Goal: Task Accomplishment & Management: Complete application form

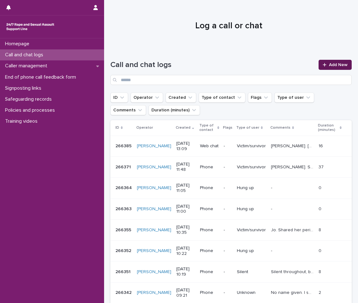
click at [332, 64] on span "Add New" at bounding box center [338, 65] width 19 height 4
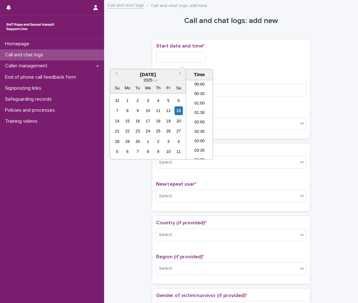
click at [187, 58] on input "text" at bounding box center [181, 57] width 50 height 11
click at [195, 111] on li "13:00" at bounding box center [199, 110] width 27 height 9
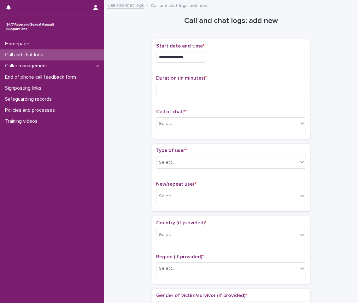
click at [195, 58] on input "**********" at bounding box center [181, 57] width 50 height 11
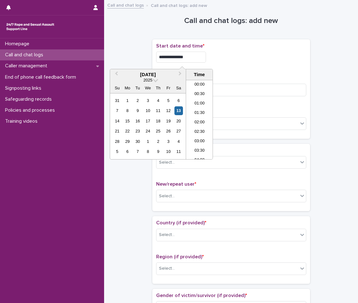
scroll to position [211, 0]
type input "**********"
click at [223, 69] on div "**********" at bounding box center [231, 89] width 150 height 92
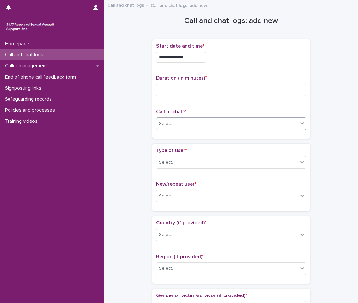
click at [192, 122] on div "Select..." at bounding box center [227, 124] width 142 height 10
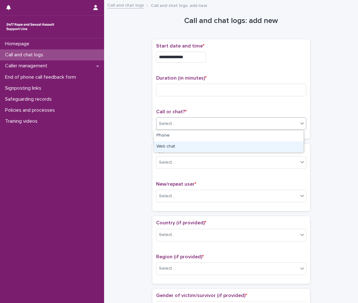
click at [182, 144] on div "Web chat" at bounding box center [228, 147] width 149 height 11
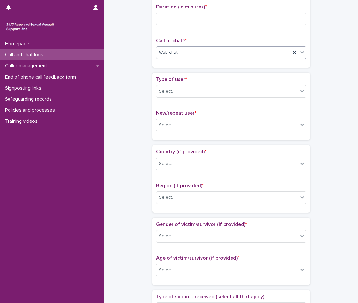
scroll to position [95, 0]
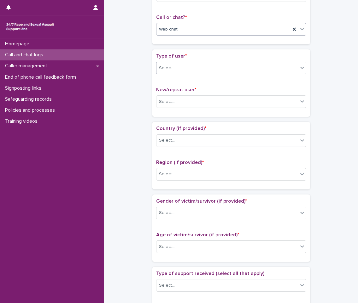
click at [176, 67] on div "Select..." at bounding box center [227, 68] width 142 height 10
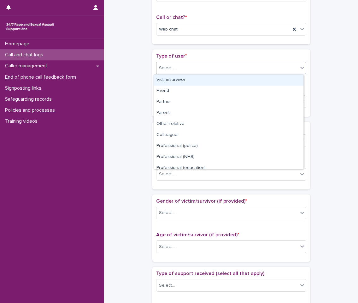
click at [183, 83] on div "Victim/survivor" at bounding box center [228, 80] width 149 height 11
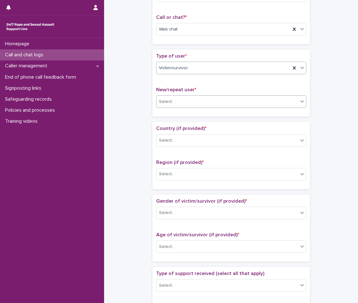
click at [179, 101] on div "Select..." at bounding box center [227, 102] width 142 height 10
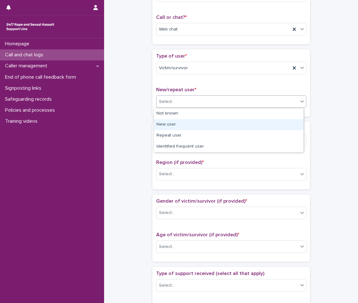
click at [184, 127] on div "New user" at bounding box center [228, 124] width 149 height 11
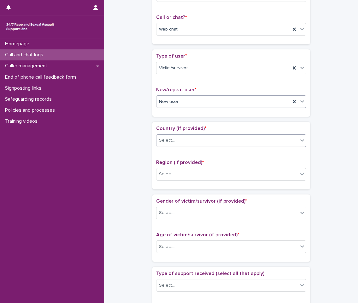
click at [199, 141] on div "Select..." at bounding box center [227, 141] width 142 height 10
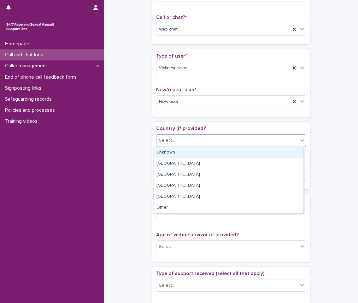
click at [189, 154] on div "Unknown" at bounding box center [228, 152] width 149 height 11
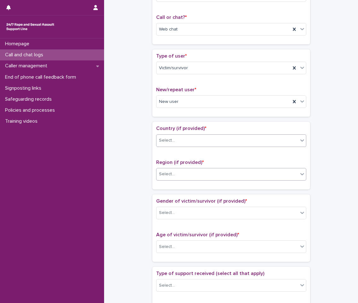
click at [197, 177] on div "Select..." at bounding box center [227, 174] width 142 height 10
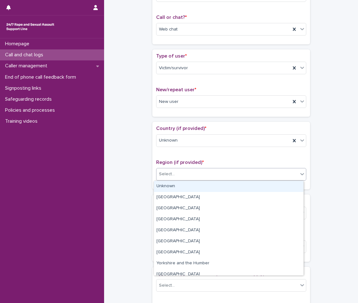
click at [188, 190] on div "Unknown" at bounding box center [228, 186] width 149 height 11
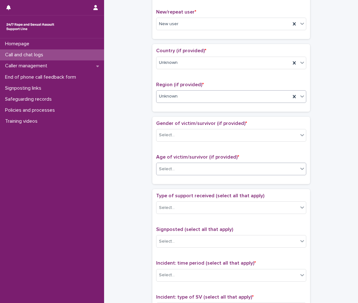
scroll to position [189, 0]
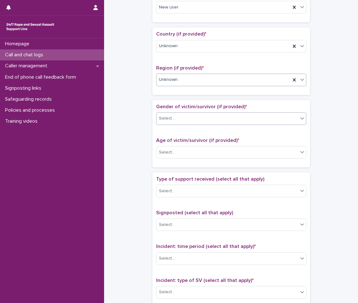
click at [180, 116] on div "Select..." at bounding box center [227, 118] width 142 height 10
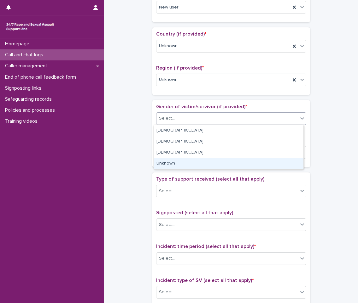
click at [180, 165] on div "Unknown" at bounding box center [228, 164] width 149 height 11
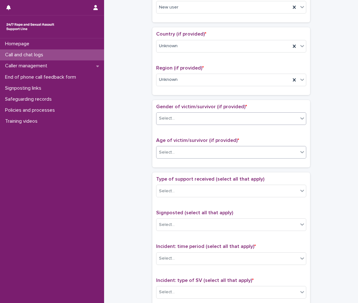
click at [185, 156] on div "Select..." at bounding box center [227, 152] width 142 height 10
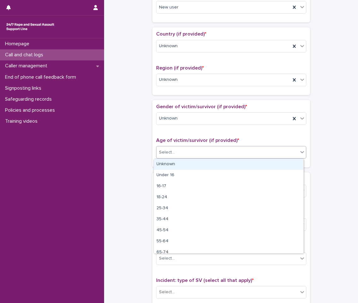
click at [178, 168] on div "Unknown" at bounding box center [228, 164] width 149 height 11
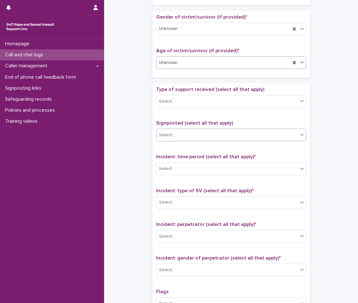
scroll to position [284, 0]
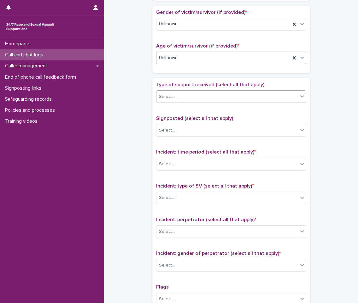
click at [187, 103] on div "Select..." at bounding box center [231, 96] width 150 height 13
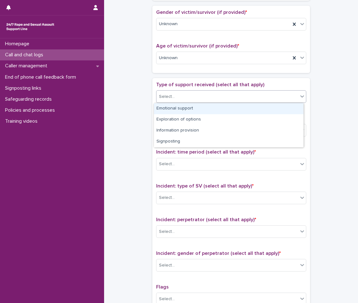
drag, startPoint x: 185, startPoint y: 111, endPoint x: 202, endPoint y: 110, distance: 17.0
click at [185, 111] on div "Emotional support" at bounding box center [228, 108] width 149 height 11
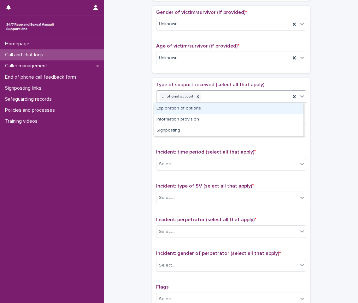
click at [225, 100] on div "Emotional support" at bounding box center [223, 96] width 134 height 11
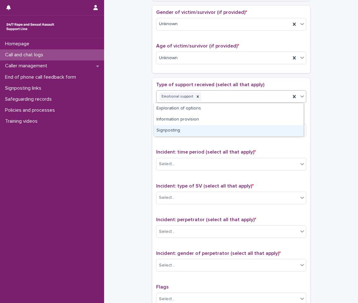
click at [185, 131] on div "Signposting" at bounding box center [228, 130] width 149 height 11
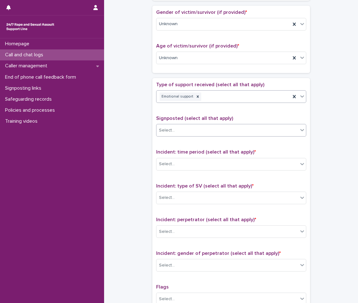
click at [190, 131] on div "Select..." at bounding box center [227, 130] width 142 height 10
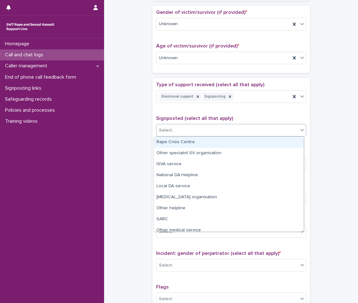
click at [191, 142] on div "Rape Crisis Centre" at bounding box center [228, 142] width 149 height 11
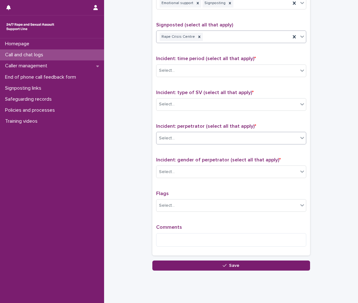
scroll to position [378, 0]
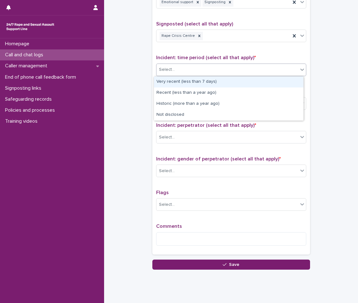
click at [213, 72] on div "Select..." at bounding box center [227, 70] width 142 height 10
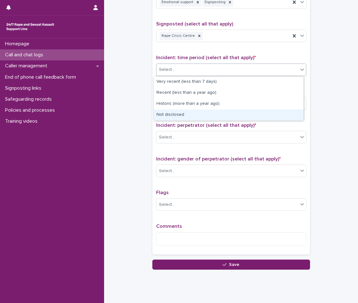
click at [199, 113] on div "Not disclosed" at bounding box center [228, 115] width 149 height 11
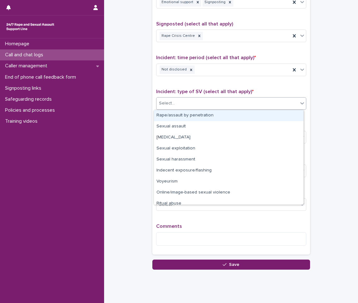
click at [203, 98] on div "Select..." at bounding box center [231, 103] width 150 height 13
click at [201, 117] on div "Rape/assault by penetration" at bounding box center [228, 115] width 149 height 11
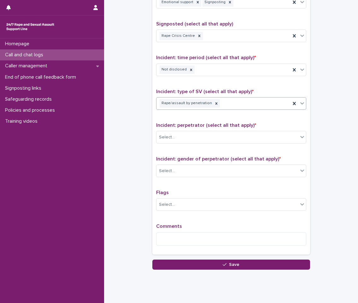
click at [238, 103] on div "Rape/assault by penetration" at bounding box center [223, 103] width 134 height 11
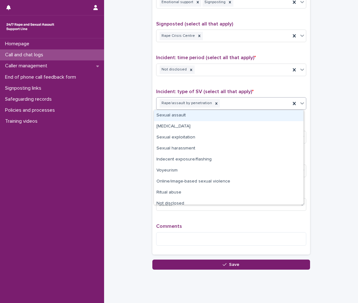
click at [198, 116] on div "Sexual assault" at bounding box center [228, 115] width 149 height 11
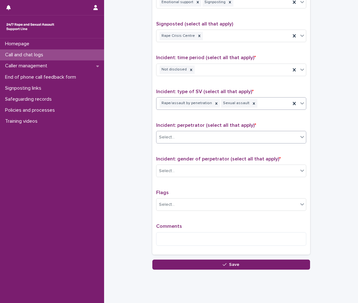
click at [215, 141] on div "Select..." at bounding box center [227, 137] width 142 height 10
click at [194, 170] on div "Select..." at bounding box center [227, 171] width 142 height 10
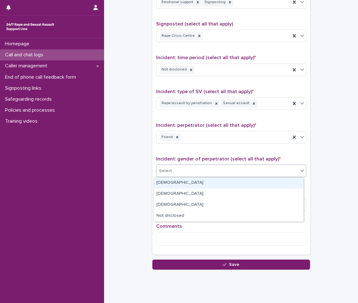
click at [192, 182] on div "[DEMOGRAPHIC_DATA]" at bounding box center [228, 183] width 149 height 11
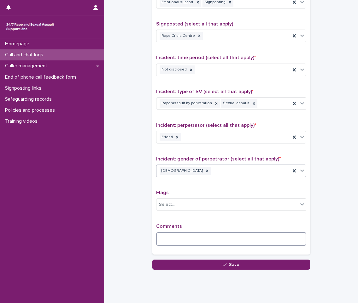
click at [195, 237] on textarea at bounding box center [231, 240] width 150 height 14
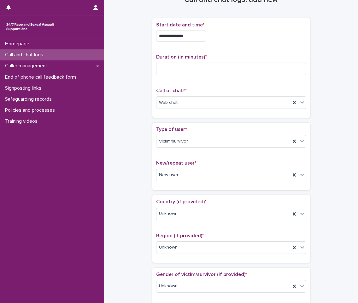
scroll to position [0, 0]
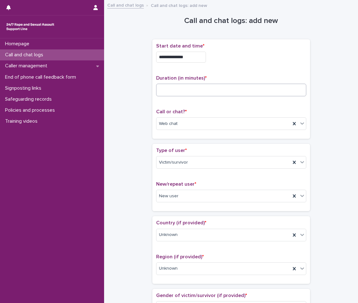
type textarea "**********"
click at [209, 89] on input at bounding box center [231, 90] width 150 height 13
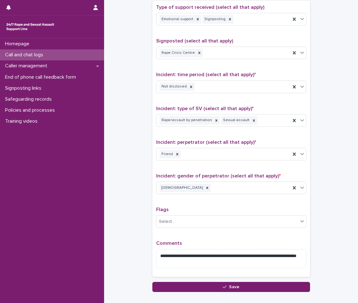
scroll to position [399, 0]
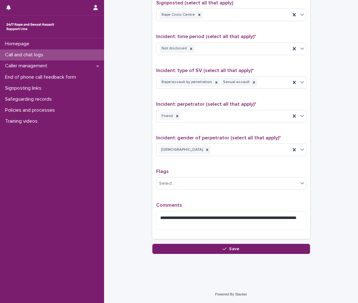
type input "**"
click at [234, 241] on div "**********" at bounding box center [231, 103] width 158 height 282
click at [237, 245] on button "Save" at bounding box center [231, 249] width 158 height 10
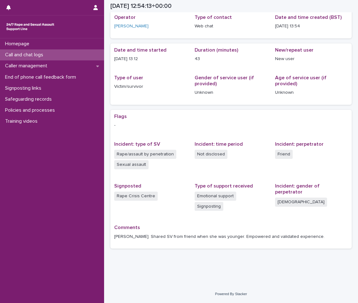
scroll to position [17, 0]
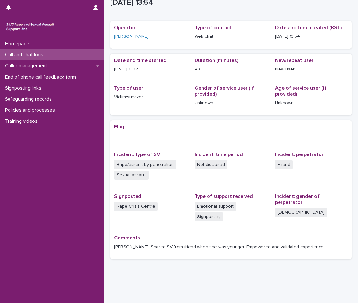
click at [55, 51] on div "Call and chat logs" at bounding box center [52, 54] width 104 height 11
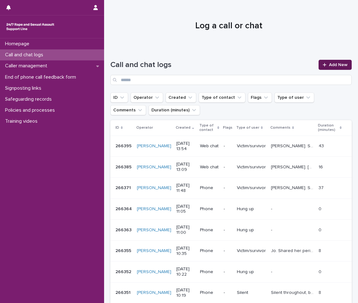
click at [322, 63] on icon at bounding box center [324, 65] width 4 height 4
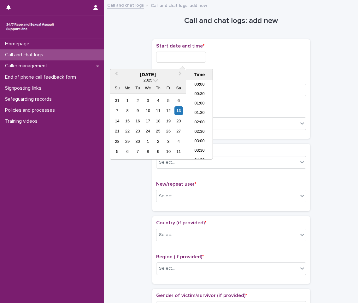
click at [196, 58] on input "text" at bounding box center [181, 57] width 50 height 11
click at [202, 108] on li "14:00" at bounding box center [199, 110] width 27 height 9
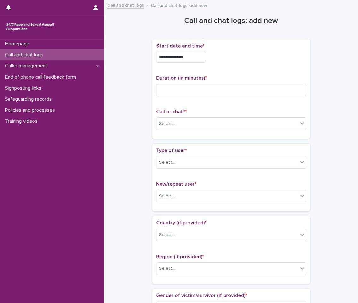
click at [196, 59] on input "**********" at bounding box center [181, 57] width 50 height 11
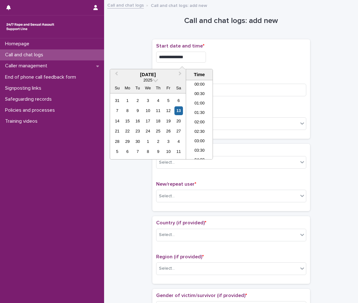
scroll to position [230, 0]
type input "**********"
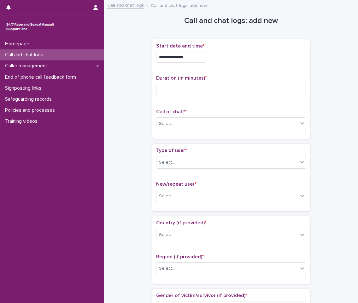
click at [254, 70] on div "**********" at bounding box center [231, 89] width 150 height 92
click at [173, 124] on div "Select..." at bounding box center [227, 124] width 142 height 10
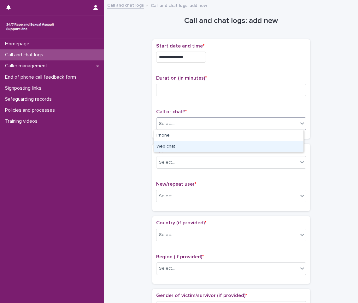
click at [177, 143] on div "Web chat" at bounding box center [228, 147] width 149 height 11
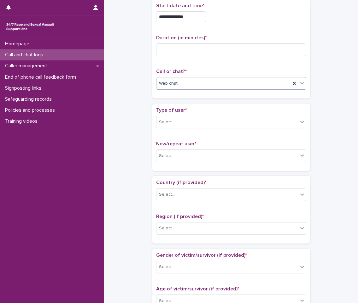
scroll to position [63, 0]
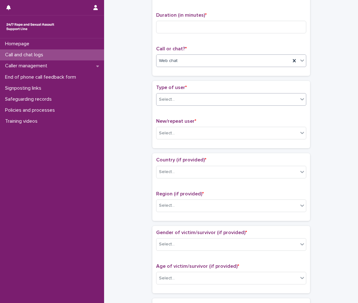
click at [177, 95] on div "Select..." at bounding box center [227, 100] width 142 height 10
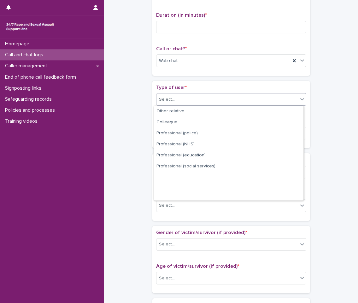
scroll to position [0, 0]
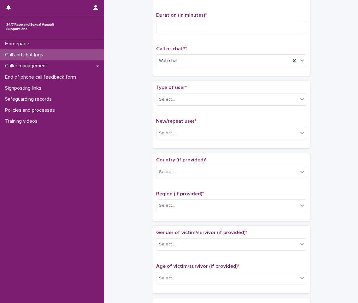
click at [123, 113] on div "**********" at bounding box center [230, 263] width 241 height 644
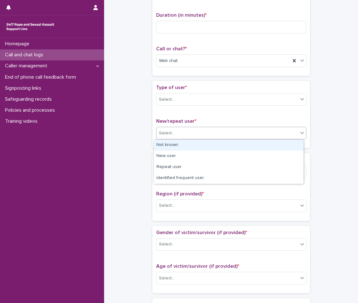
click at [190, 139] on div "Select..." at bounding box center [231, 133] width 150 height 13
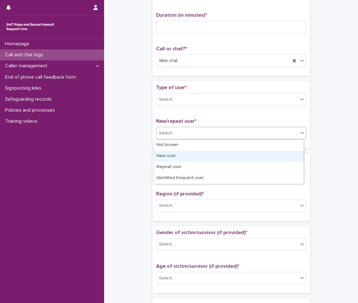
click at [185, 159] on div "New user" at bounding box center [228, 156] width 149 height 11
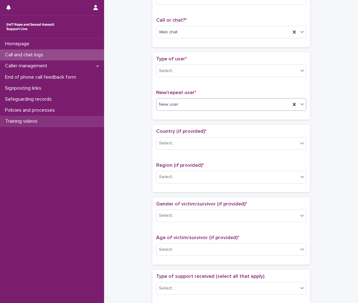
scroll to position [95, 0]
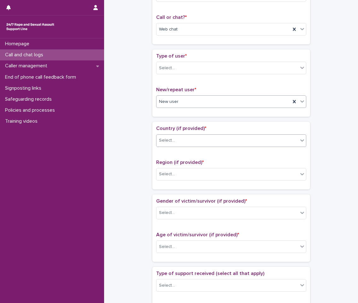
click at [178, 136] on div "Select..." at bounding box center [227, 141] width 142 height 10
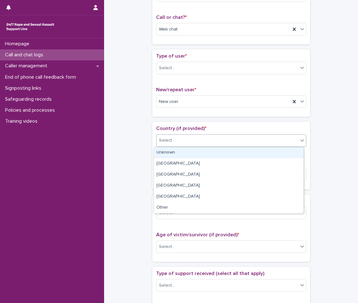
click at [160, 153] on div "Unknown" at bounding box center [228, 152] width 149 height 11
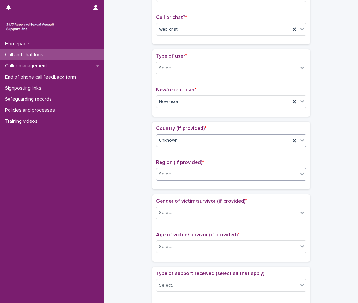
click at [181, 170] on div "Select..." at bounding box center [227, 174] width 142 height 10
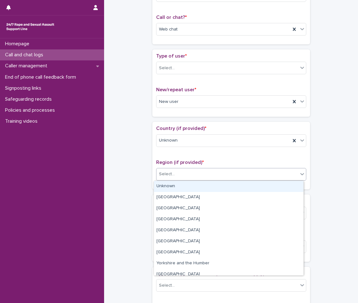
click at [180, 184] on div "Unknown" at bounding box center [228, 186] width 149 height 11
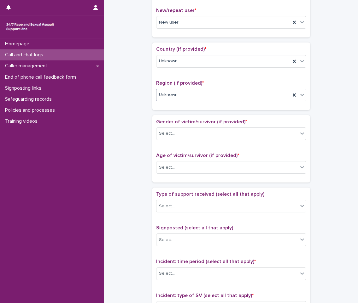
scroll to position [189, 0]
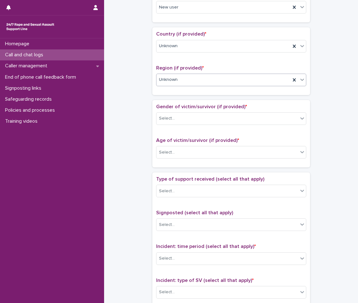
click at [186, 125] on div "Gender of victim/survivor (if provided) * Select..." at bounding box center [231, 117] width 150 height 26
click at [185, 123] on div "Select..." at bounding box center [227, 118] width 142 height 10
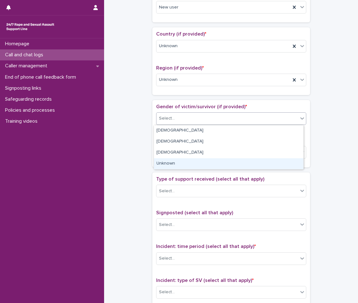
click at [181, 163] on div "Unknown" at bounding box center [228, 164] width 149 height 11
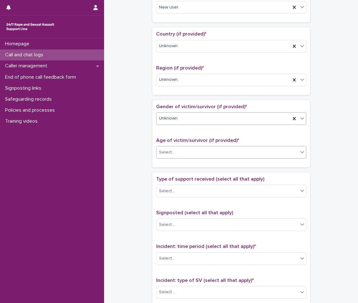
click at [183, 150] on div "Select..." at bounding box center [227, 152] width 142 height 10
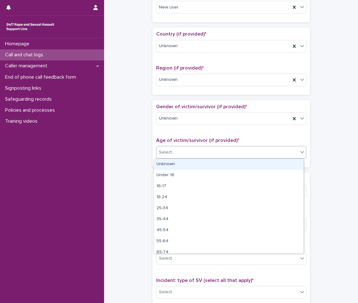
click at [186, 160] on div "Unknown" at bounding box center [228, 164] width 149 height 11
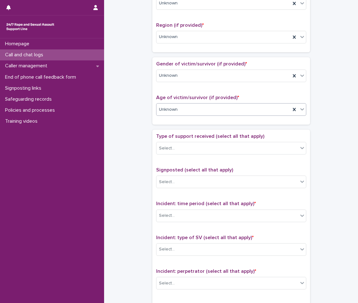
scroll to position [252, 0]
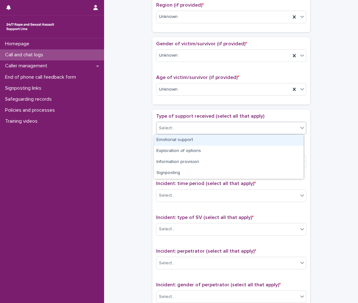
click at [190, 131] on div "Select..." at bounding box center [227, 128] width 142 height 10
click at [194, 142] on div "Emotional support" at bounding box center [228, 140] width 149 height 11
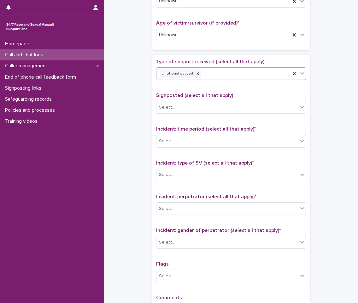
scroll to position [315, 0]
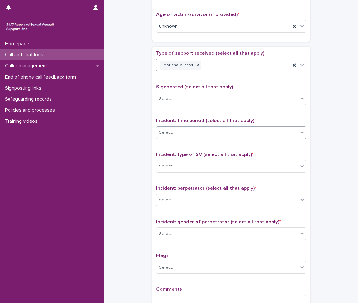
click at [194, 131] on div "Select..." at bounding box center [227, 133] width 142 height 10
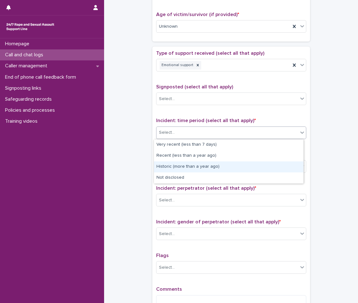
click at [192, 166] on div "Historic (more than a year ago)" at bounding box center [228, 167] width 149 height 11
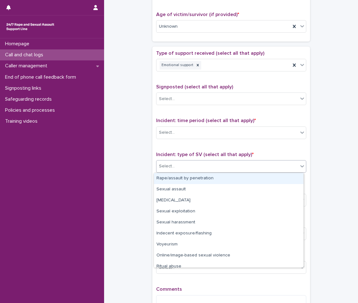
click at [192, 166] on div "Select..." at bounding box center [227, 166] width 142 height 10
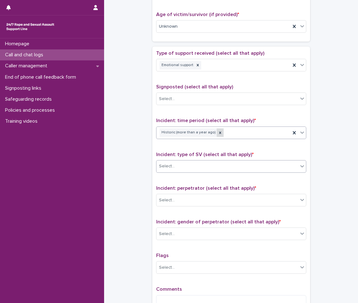
click at [218, 132] on icon at bounding box center [220, 133] width 4 height 4
click at [213, 132] on div "Select..." at bounding box center [227, 133] width 142 height 10
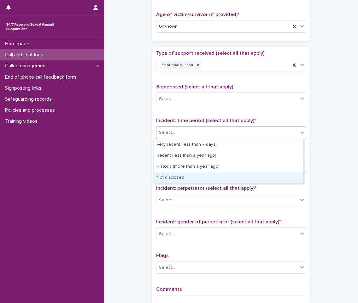
click at [184, 176] on div "Not disclosed" at bounding box center [228, 178] width 149 height 11
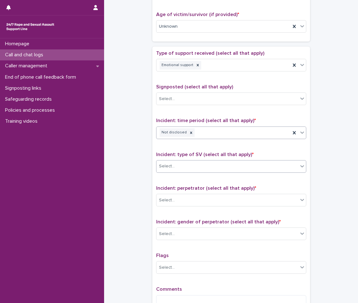
click at [191, 165] on div "Select..." at bounding box center [227, 166] width 142 height 10
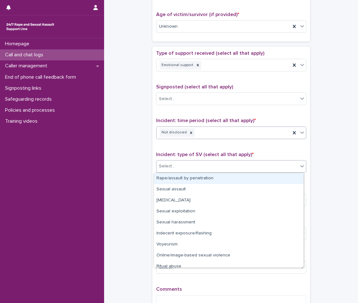
click at [191, 165] on div "Select..." at bounding box center [227, 166] width 142 height 10
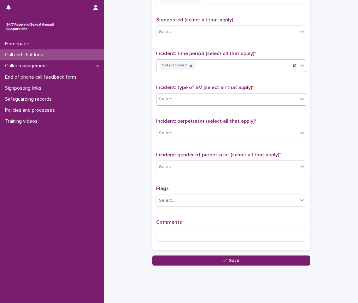
scroll to position [394, 0]
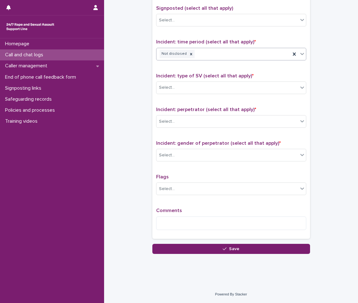
click at [212, 91] on div "Select..." at bounding box center [227, 88] width 142 height 10
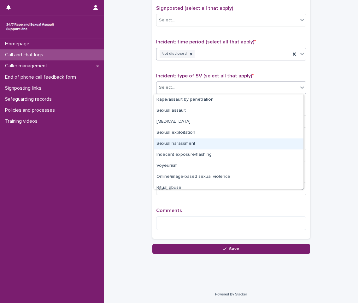
scroll to position [16, 0]
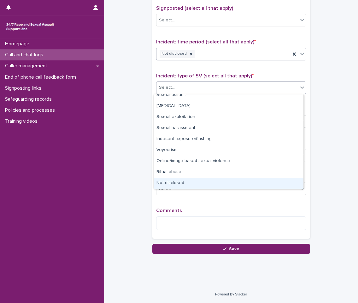
click at [188, 185] on div "Not disclosed" at bounding box center [228, 183] width 149 height 11
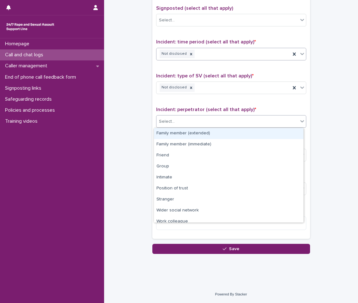
click at [191, 123] on div "Select..." at bounding box center [227, 122] width 142 height 10
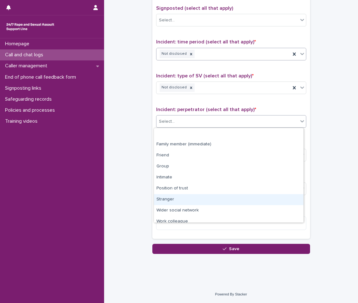
scroll to position [27, 0]
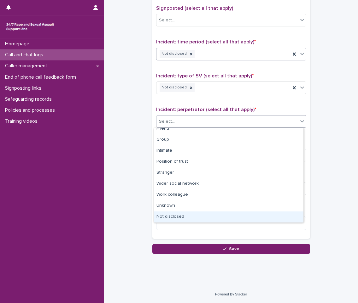
click at [200, 215] on div "Not disclosed" at bounding box center [228, 217] width 149 height 11
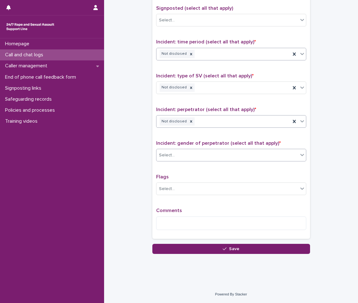
click at [198, 160] on div "Select..." at bounding box center [227, 155] width 142 height 10
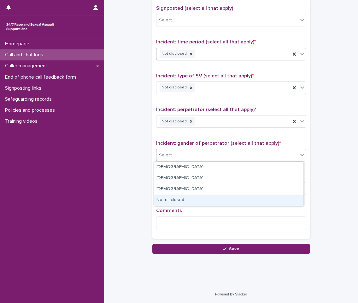
click at [190, 201] on div "Not disclosed" at bounding box center [228, 200] width 149 height 11
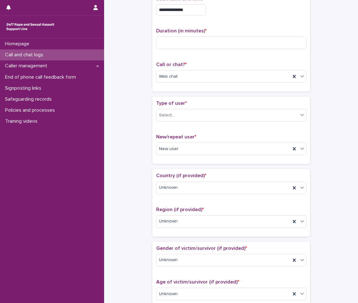
scroll to position [16, 0]
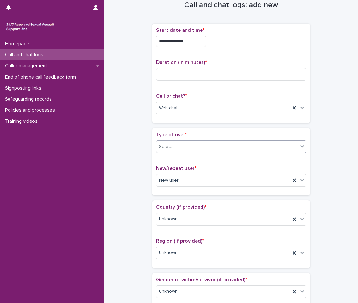
click at [205, 147] on div "Select..." at bounding box center [227, 147] width 142 height 10
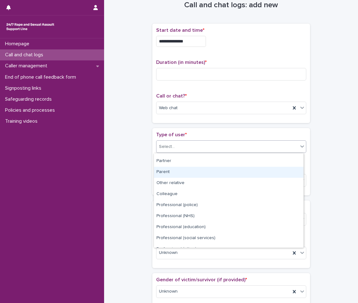
scroll to position [71, 0]
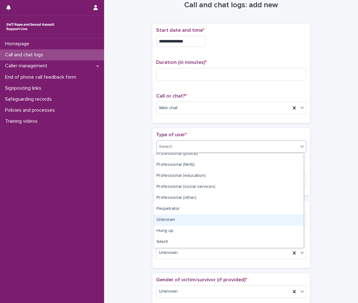
click at [195, 222] on div "Unknown" at bounding box center [228, 220] width 149 height 11
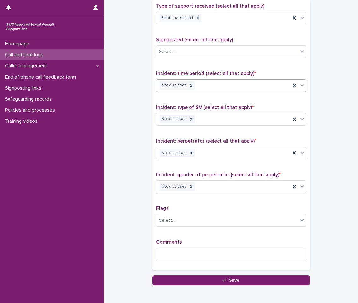
scroll to position [394, 0]
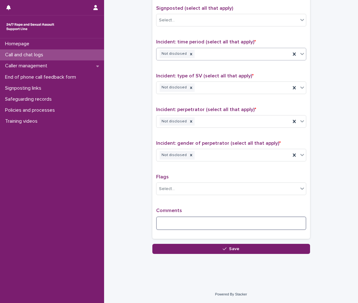
click at [224, 226] on textarea at bounding box center [231, 224] width 150 height 14
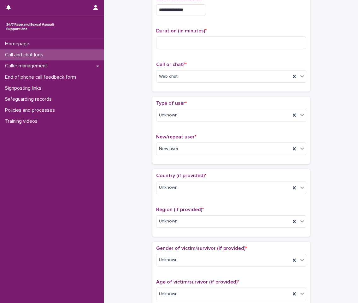
scroll to position [0, 0]
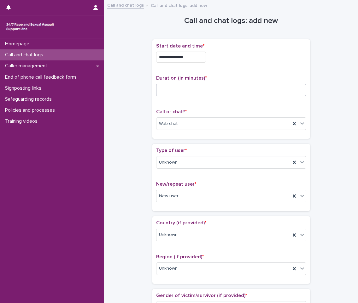
type textarea "**********"
click at [209, 93] on input at bounding box center [231, 90] width 150 height 13
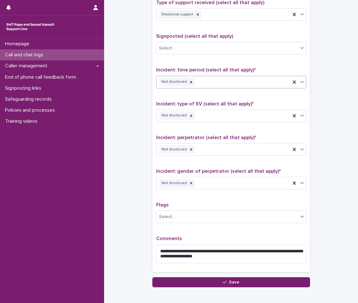
scroll to position [399, 0]
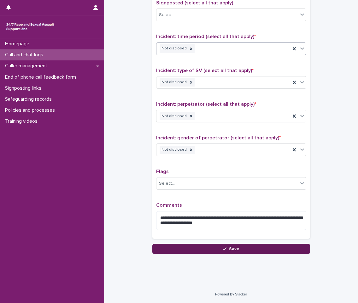
type input "**"
click at [253, 246] on button "Save" at bounding box center [231, 249] width 158 height 10
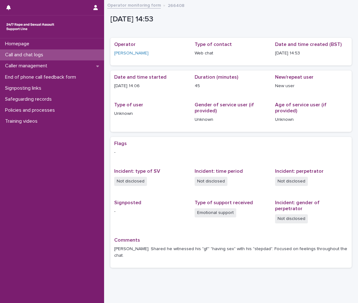
click at [77, 56] on div "Call and chat logs" at bounding box center [52, 54] width 104 height 11
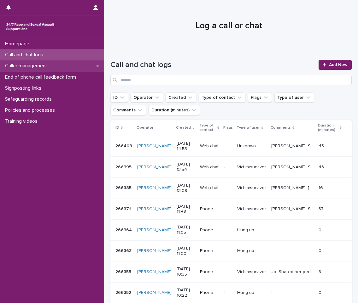
click at [79, 65] on div "Caller management" at bounding box center [52, 66] width 104 height 11
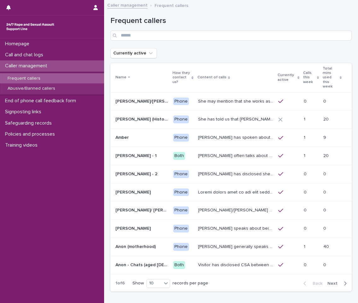
click at [336, 282] on span "Next" at bounding box center [334, 284] width 14 height 4
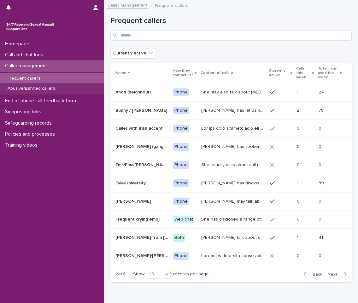
click at [336, 275] on span "Next" at bounding box center [334, 275] width 14 height 4
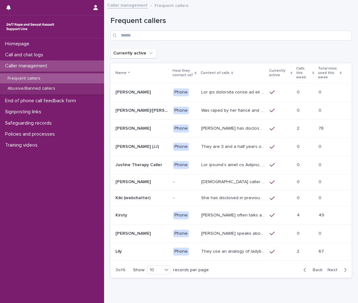
click at [336, 275] on div "Back Next" at bounding box center [324, 271] width 53 height 16
click at [333, 270] on span "Next" at bounding box center [334, 270] width 14 height 4
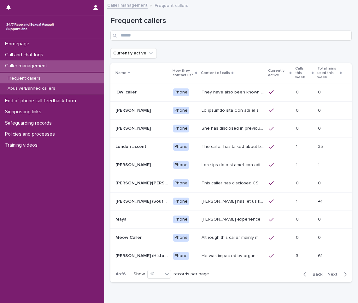
click at [334, 276] on span "Next" at bounding box center [334, 275] width 14 height 4
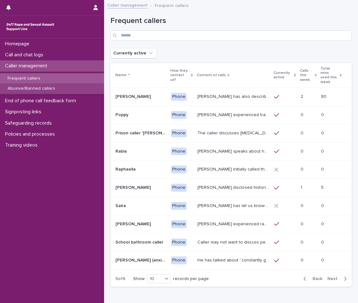
click at [50, 85] on div "Abusive/Banned callers" at bounding box center [52, 89] width 104 height 10
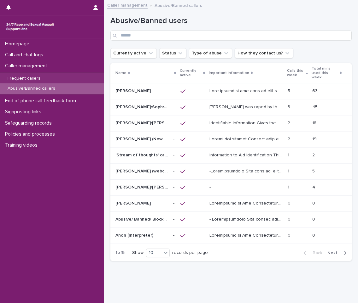
click at [344, 251] on icon "button" at bounding box center [345, 253] width 2 height 4
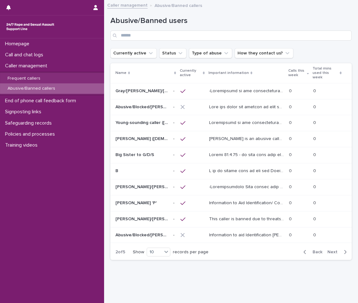
click at [312, 250] on span "Back" at bounding box center [316, 252] width 14 height 4
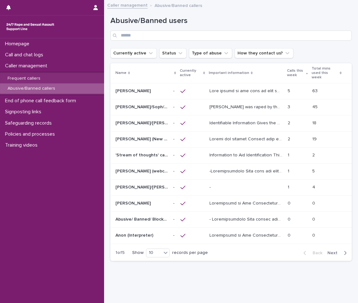
click at [252, 87] on p at bounding box center [246, 90] width 74 height 7
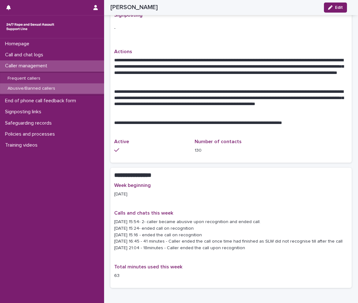
scroll to position [473, 0]
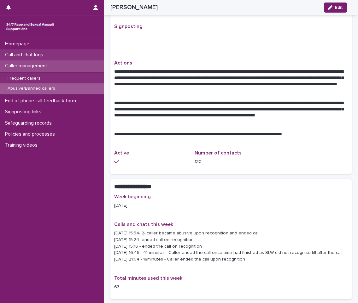
click at [58, 55] on div "Call and chat logs" at bounding box center [52, 54] width 104 height 11
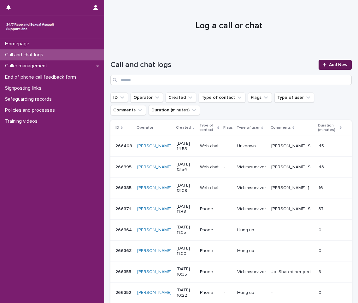
click at [318, 65] on link "Add New" at bounding box center [334, 65] width 33 height 10
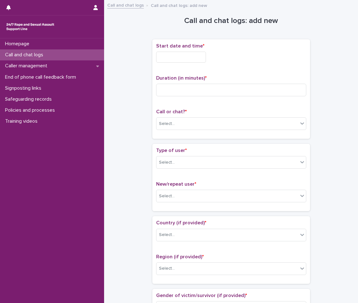
click at [185, 58] on input "text" at bounding box center [181, 57] width 50 height 11
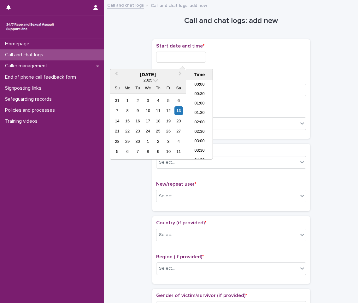
scroll to position [249, 0]
click at [200, 117] on li "15:00" at bounding box center [199, 119] width 27 height 9
click at [200, 117] on div "Call or chat? * Select..." at bounding box center [231, 122] width 150 height 26
drag, startPoint x: 200, startPoint y: 117, endPoint x: 205, endPoint y: 56, distance: 60.4
click at [205, 56] on input "**********" at bounding box center [181, 57] width 50 height 11
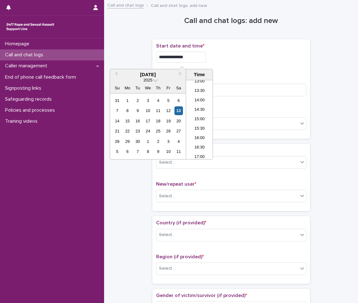
type input "**********"
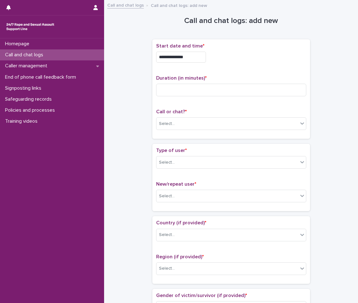
click at [219, 60] on div "**********" at bounding box center [231, 57] width 150 height 11
click at [190, 113] on p "Call or chat? *" at bounding box center [231, 112] width 150 height 6
click at [195, 124] on div "Select..." at bounding box center [227, 124] width 142 height 10
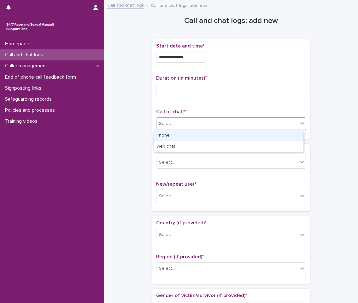
click at [194, 136] on div "Phone" at bounding box center [228, 135] width 149 height 11
click at [180, 124] on div "Phone" at bounding box center [223, 124] width 134 height 10
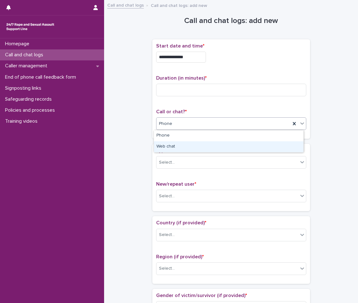
click at [180, 150] on div "Web chat" at bounding box center [228, 147] width 149 height 11
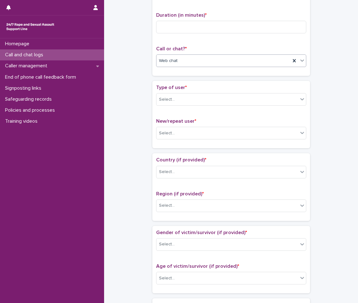
scroll to position [0, 0]
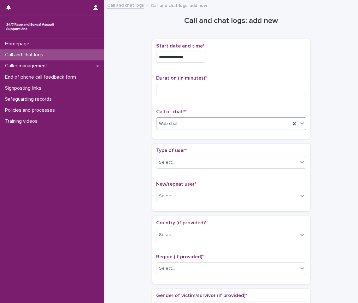
click at [190, 140] on div "**********" at bounding box center [231, 91] width 158 height 105
click at [235, 89] on input at bounding box center [231, 90] width 150 height 13
type input "*"
click at [187, 161] on div "Select..." at bounding box center [227, 163] width 142 height 10
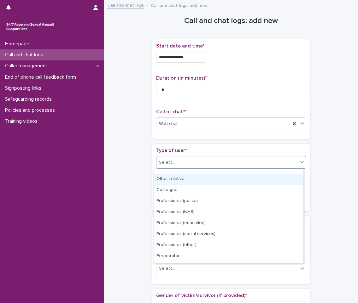
scroll to position [71, 0]
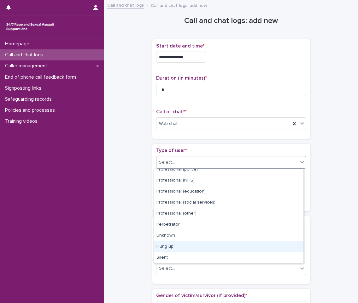
click at [193, 246] on div "Hung up" at bounding box center [228, 247] width 149 height 11
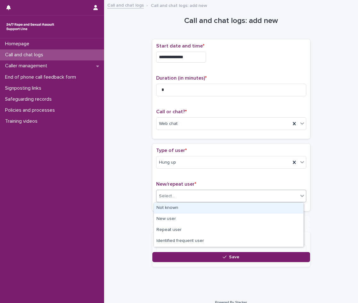
click at [204, 197] on div "Select..." at bounding box center [227, 196] width 142 height 10
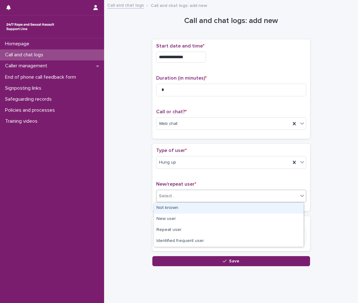
click at [195, 211] on div "Not known" at bounding box center [228, 208] width 149 height 11
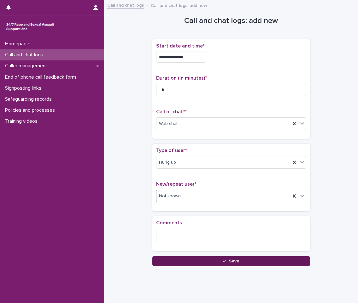
click at [240, 264] on button "Save" at bounding box center [231, 262] width 158 height 10
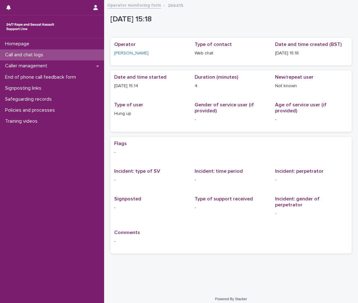
click at [84, 52] on div "Call and chat logs" at bounding box center [52, 54] width 104 height 11
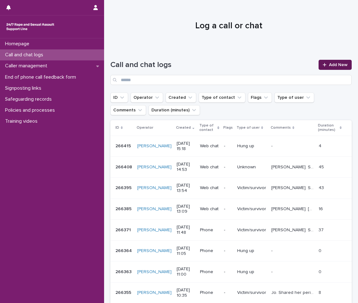
click at [322, 63] on icon at bounding box center [324, 65] width 4 height 4
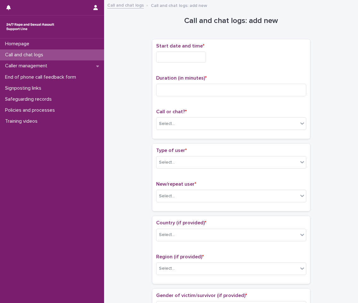
click at [184, 54] on input "text" at bounding box center [181, 57] width 50 height 11
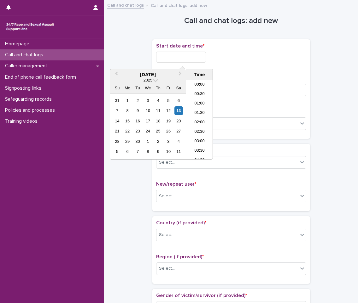
scroll to position [249, 0]
click at [201, 116] on li "15:00" at bounding box center [199, 119] width 27 height 9
click at [202, 61] on input "**********" at bounding box center [181, 57] width 50 height 11
type input "**********"
click at [257, 51] on div "**********" at bounding box center [231, 55] width 150 height 25
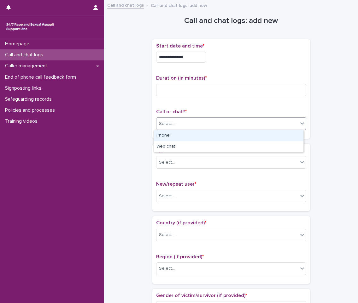
click at [175, 124] on input "text" at bounding box center [175, 123] width 1 height 5
click at [174, 141] on div "Phone" at bounding box center [228, 135] width 149 height 11
click at [178, 123] on div "Phone" at bounding box center [223, 124] width 134 height 10
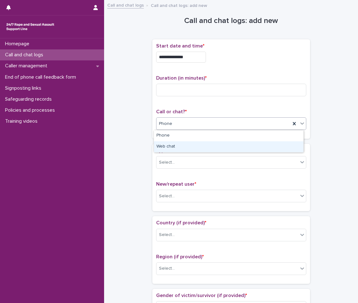
click at [175, 147] on div "Web chat" at bounding box center [228, 147] width 149 height 11
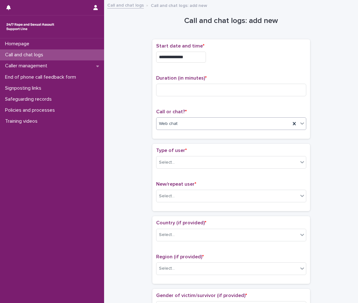
click at [193, 104] on div "**********" at bounding box center [231, 89] width 150 height 92
click at [237, 52] on div "**********" at bounding box center [231, 57] width 150 height 11
click at [249, 99] on div "Duration (in minutes) *" at bounding box center [231, 88] width 150 height 26
click at [236, 93] on input at bounding box center [231, 90] width 150 height 13
type input "*"
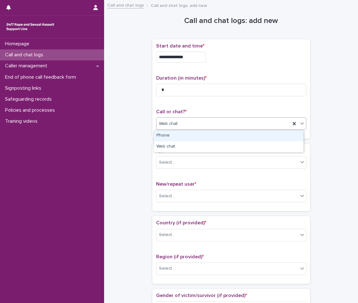
click at [229, 122] on div "Web chat" at bounding box center [223, 124] width 134 height 10
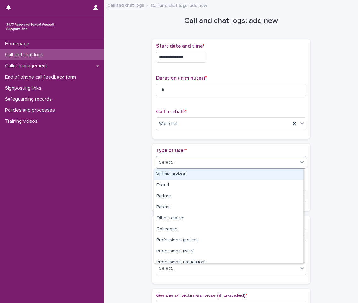
click at [202, 159] on div "Select..." at bounding box center [227, 163] width 142 height 10
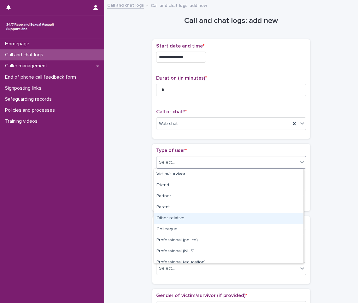
scroll to position [71, 0]
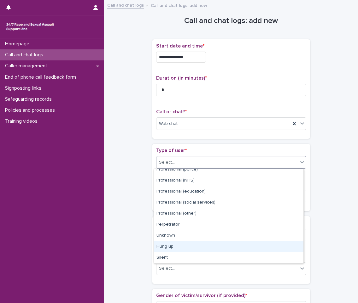
drag, startPoint x: 188, startPoint y: 242, endPoint x: 189, endPoint y: 246, distance: 4.2
click at [189, 246] on div "Hung up" at bounding box center [228, 247] width 149 height 11
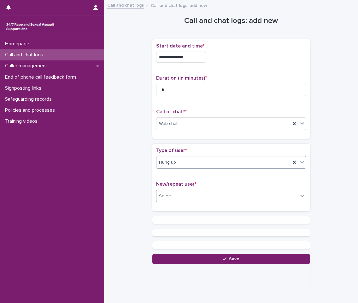
click at [185, 195] on div "Select..." at bounding box center [227, 196] width 142 height 10
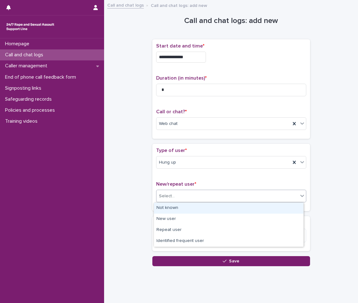
click at [188, 210] on div "Not known" at bounding box center [228, 208] width 149 height 11
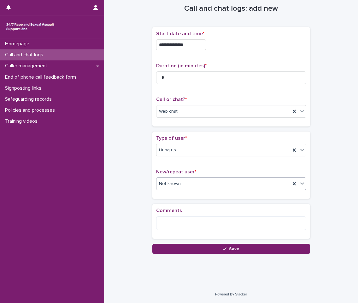
scroll to position [0, 0]
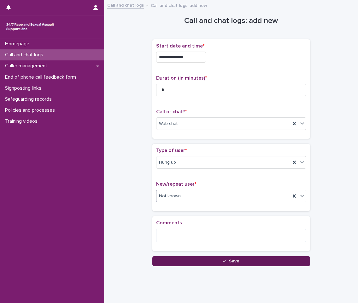
click at [237, 266] on button "Save" at bounding box center [231, 262] width 158 height 10
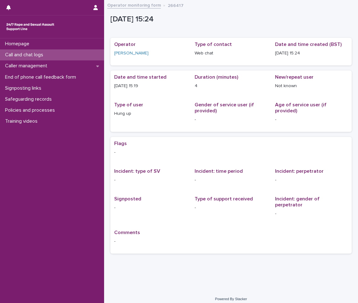
click at [92, 57] on div "Call and chat logs" at bounding box center [52, 54] width 104 height 11
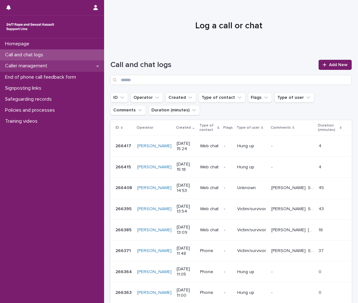
click at [56, 68] on div "Caller management" at bounding box center [52, 66] width 104 height 11
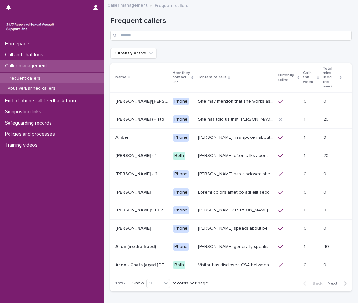
click at [59, 89] on div "Abusive/Banned callers" at bounding box center [52, 89] width 104 height 10
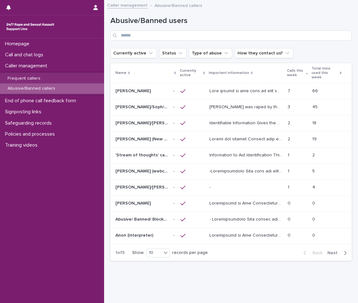
click at [252, 87] on p at bounding box center [246, 90] width 74 height 7
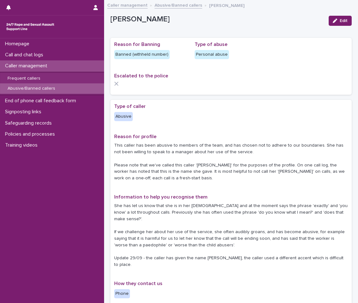
click at [71, 89] on div "Abusive/Banned callers" at bounding box center [52, 89] width 104 height 10
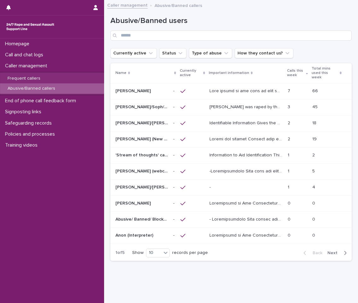
click at [332, 251] on span "Next" at bounding box center [334, 253] width 14 height 4
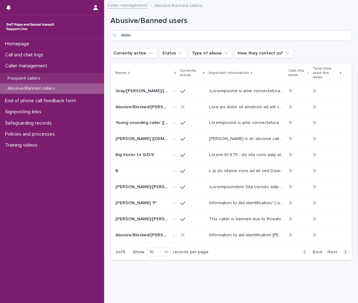
click at [234, 183] on p at bounding box center [247, 186] width 76 height 7
click at [315, 250] on span "Back" at bounding box center [316, 252] width 14 height 4
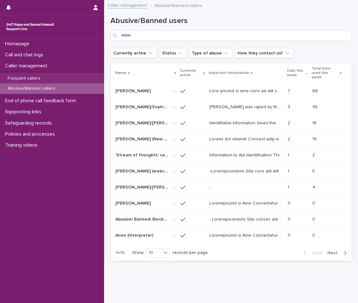
click at [240, 104] on p "[PERSON_NAME] was raped by their partner last year and they're currently facing…" at bounding box center [246, 106] width 74 height 7
click at [257, 107] on div "[PERSON_NAME] was raped by their partner last year and they're currently facing…" at bounding box center [245, 107] width 73 height 10
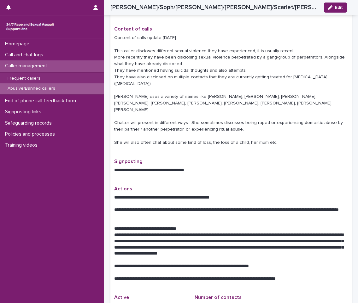
scroll to position [284, 0]
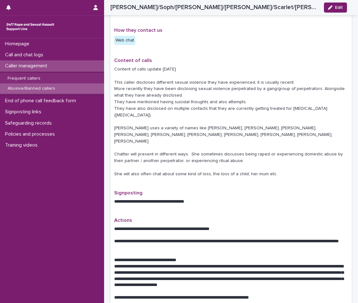
click at [66, 88] on div "Abusive/Banned callers" at bounding box center [52, 89] width 104 height 10
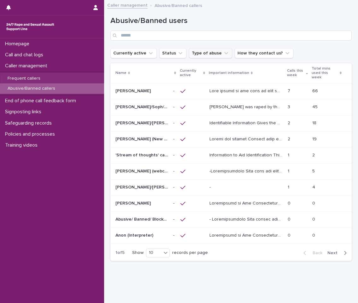
click at [215, 55] on button "Type of abuse" at bounding box center [210, 53] width 43 height 10
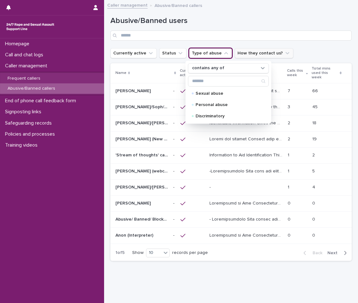
click at [262, 55] on button "How they contact us?" at bounding box center [263, 53] width 59 height 10
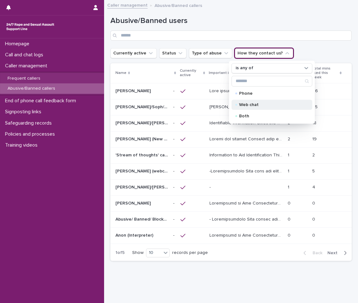
click at [255, 106] on p "Web chat" at bounding box center [270, 105] width 63 height 4
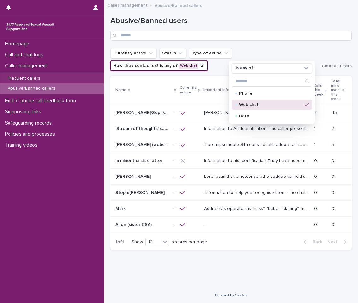
click at [281, 243] on div "Loading... Saving… Loading... Saving… Abusive/Banned users Currently active Sta…" at bounding box center [230, 138] width 247 height 268
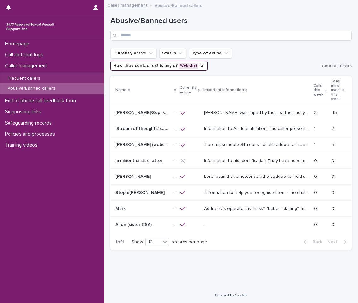
click at [217, 125] on p "Information to Aid Identification This caller presents in a way that suggests t…" at bounding box center [257, 128] width 106 height 7
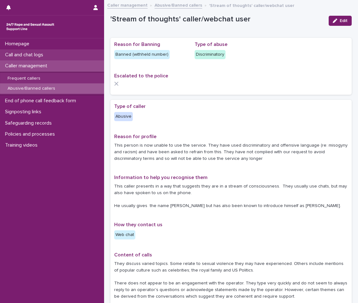
click at [60, 57] on div "Call and chat logs" at bounding box center [52, 54] width 104 height 11
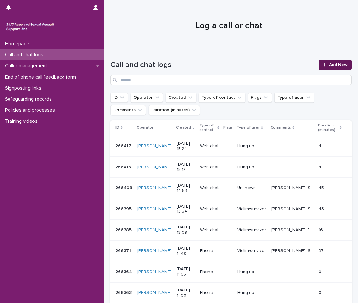
click at [337, 63] on span "Add New" at bounding box center [338, 65] width 19 height 4
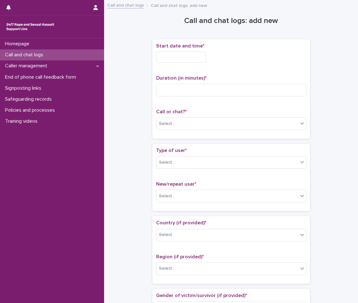
click at [180, 61] on input "text" at bounding box center [181, 57] width 50 height 11
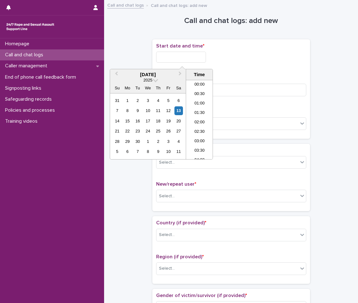
scroll to position [258, 0]
click at [199, 117] on li "15:30" at bounding box center [199, 119] width 27 height 9
type input "**********"
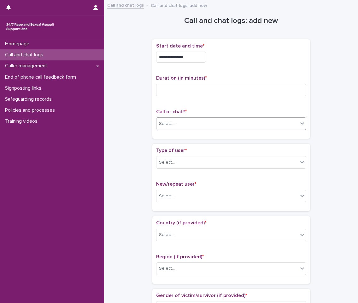
click at [195, 129] on div "Select..." at bounding box center [227, 124] width 142 height 10
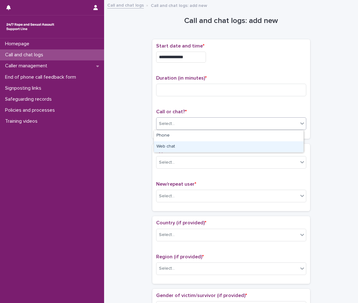
click at [184, 146] on div "Web chat" at bounding box center [228, 147] width 149 height 11
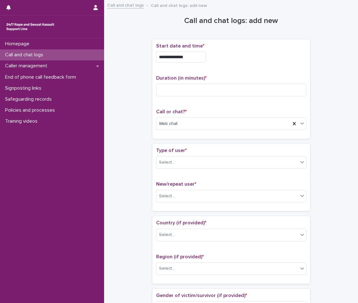
click at [198, 116] on div "Call or chat? * Web chat" at bounding box center [231, 122] width 150 height 26
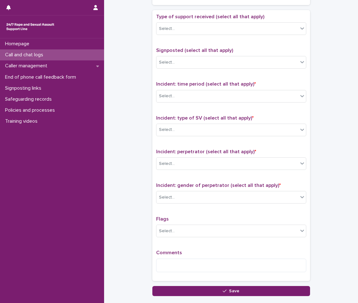
scroll to position [394, 0]
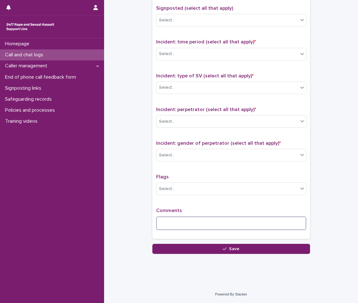
click at [234, 221] on textarea at bounding box center [231, 224] width 150 height 14
type textarea "********"
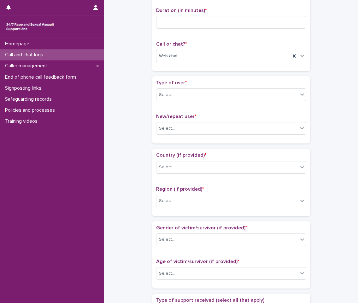
scroll to position [0, 0]
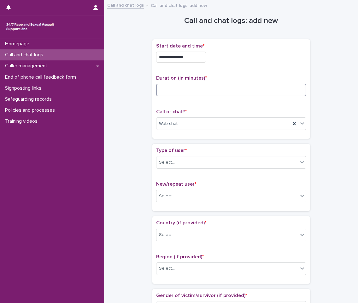
click at [204, 85] on input at bounding box center [231, 90] width 150 height 13
type input "*"
click at [206, 158] on div "Select..." at bounding box center [227, 163] width 142 height 10
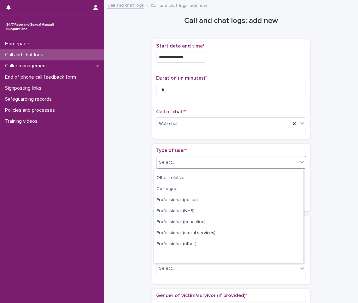
scroll to position [71, 0]
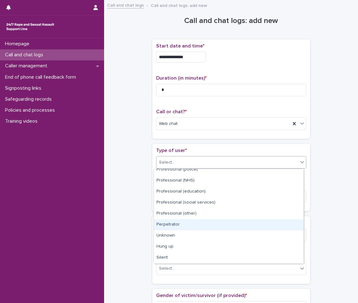
click at [186, 230] on div "Perpetrator" at bounding box center [228, 225] width 149 height 11
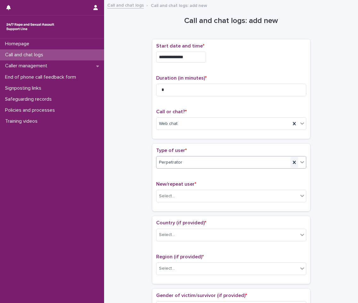
click at [292, 163] on icon at bounding box center [293, 162] width 3 height 3
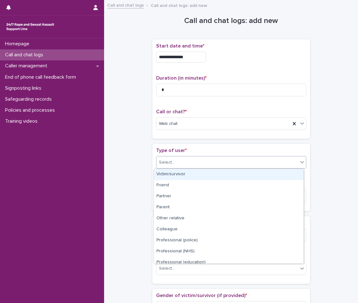
click at [248, 166] on div "Select..." at bounding box center [227, 163] width 142 height 10
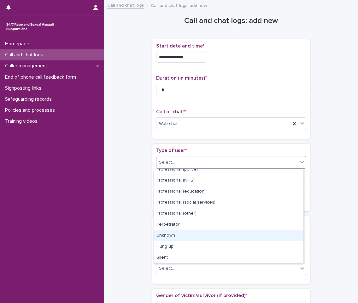
click at [174, 235] on div "Unknown" at bounding box center [228, 236] width 149 height 11
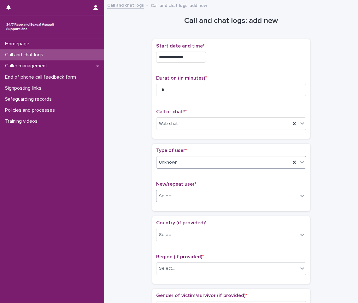
click at [212, 193] on div "Select..." at bounding box center [227, 196] width 142 height 10
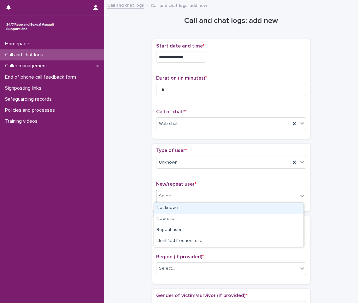
click at [188, 211] on div "Not known" at bounding box center [228, 208] width 149 height 11
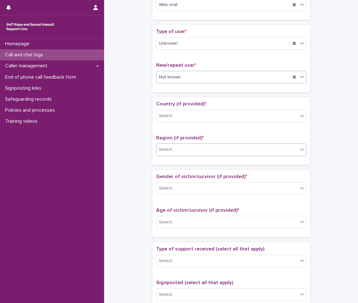
scroll to position [126, 0]
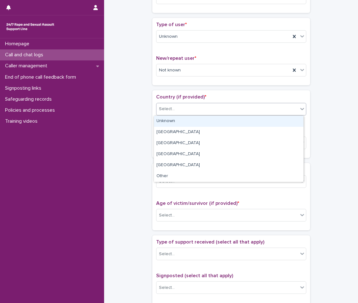
click at [182, 109] on div "Select..." at bounding box center [227, 109] width 142 height 10
click at [212, 93] on div "Country (if provided) * option Unknown focused, 1 of 6. 6 results available. Us…" at bounding box center [231, 123] width 158 height 67
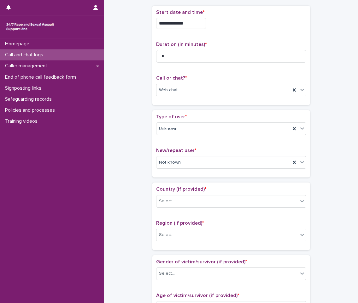
scroll to position [32, 0]
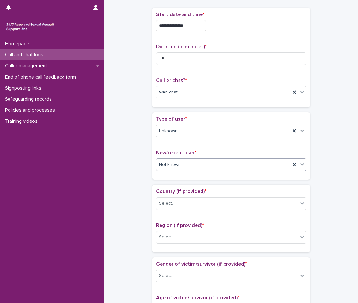
click at [192, 162] on div "Not known" at bounding box center [223, 165] width 134 height 10
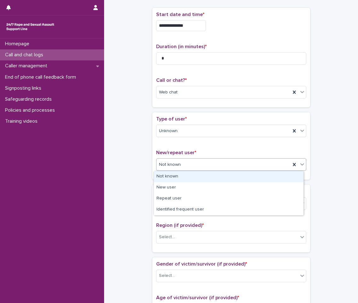
click at [192, 162] on div "Not known" at bounding box center [223, 165] width 134 height 10
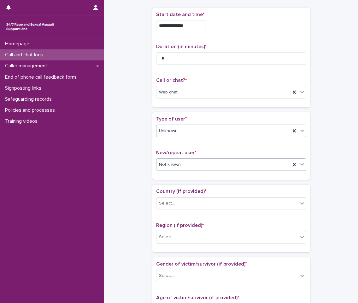
click at [192, 132] on div "Unknown" at bounding box center [223, 131] width 134 height 10
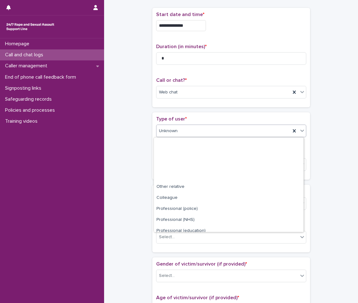
scroll to position [71, 0]
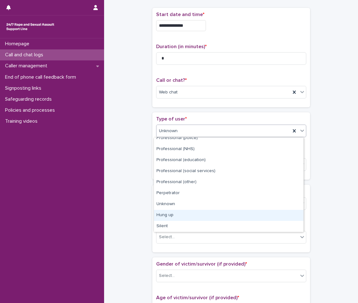
click at [192, 216] on div "Hung up" at bounding box center [228, 215] width 149 height 11
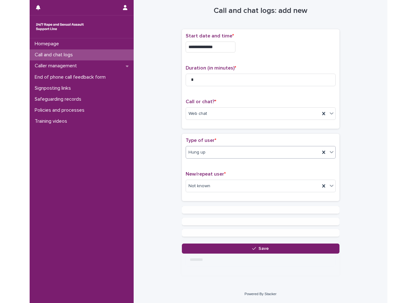
scroll to position [0, 0]
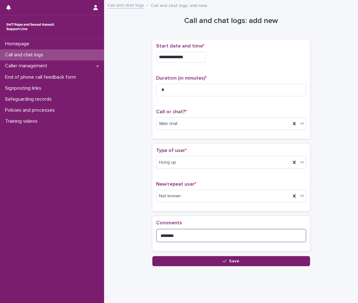
click at [198, 239] on textarea "********" at bounding box center [231, 236] width 150 height 14
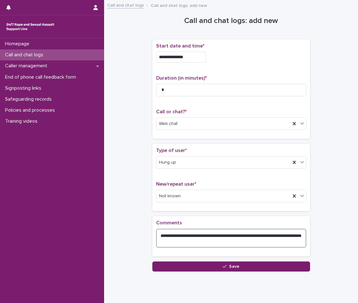
type textarea "**********"
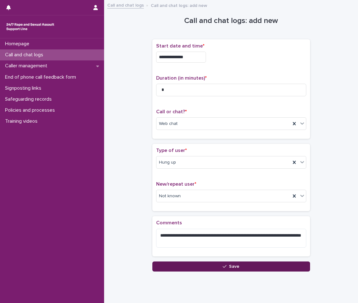
click at [240, 265] on button "Save" at bounding box center [231, 267] width 158 height 10
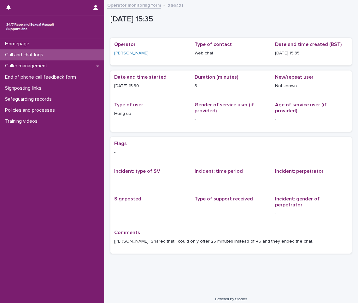
click at [84, 55] on div "Call and chat logs" at bounding box center [52, 54] width 104 height 11
